Goal: Task Accomplishment & Management: Use online tool/utility

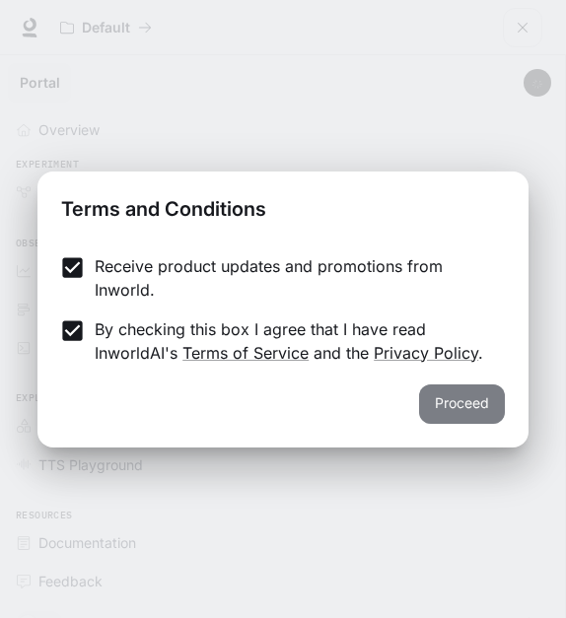
click at [485, 419] on button "Proceed" at bounding box center [462, 403] width 86 height 39
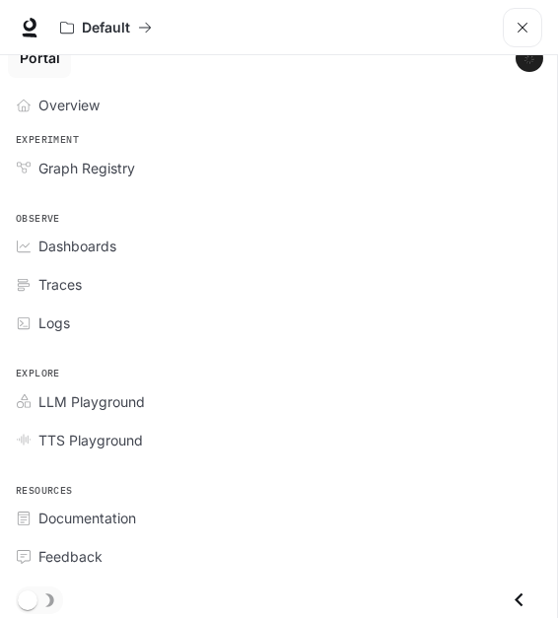
scroll to position [158, 0]
click at [261, 170] on div "Graph Registry" at bounding box center [289, 168] width 502 height 21
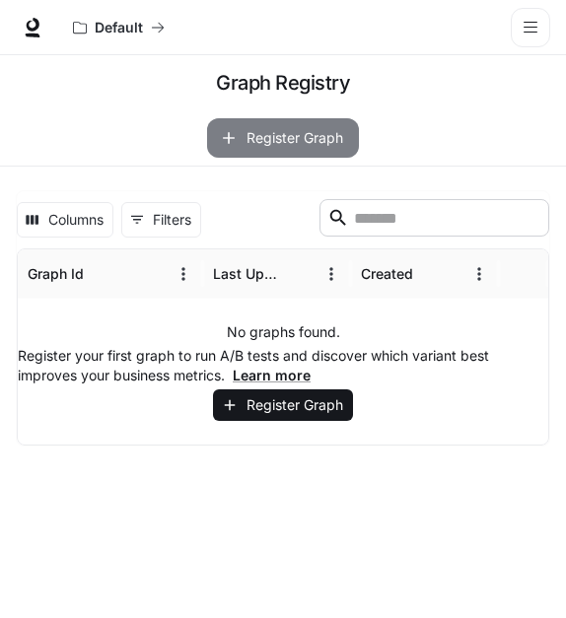
click at [289, 143] on button "Register Graph" at bounding box center [283, 137] width 152 height 39
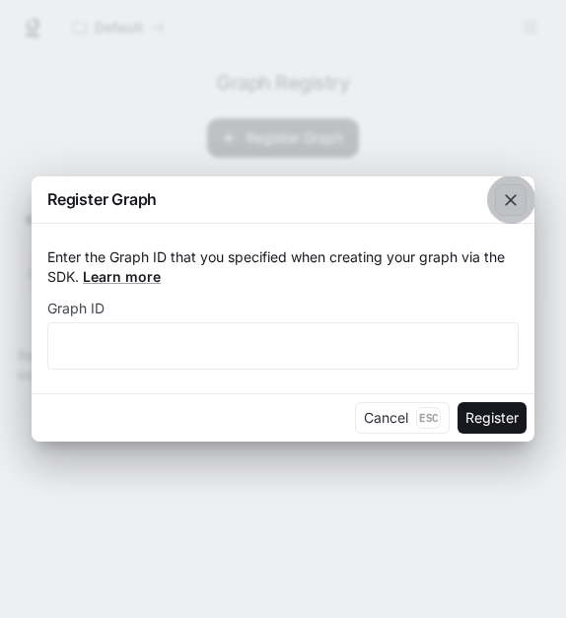
click at [518, 212] on div "button" at bounding box center [511, 200] width 32 height 32
